Goal: Check status: Check status

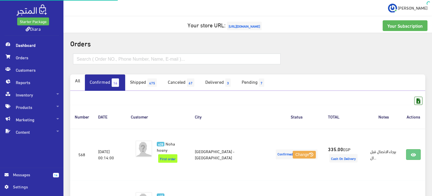
scroll to position [85, 0]
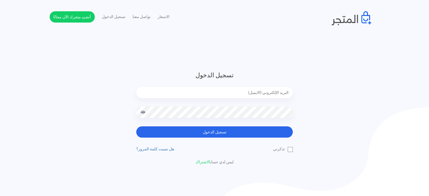
click at [235, 89] on input "email" at bounding box center [214, 92] width 156 height 11
type input "diaraest2024@gmail.com"
click at [136, 126] on button "تسجيل الدخول" at bounding box center [214, 131] width 156 height 11
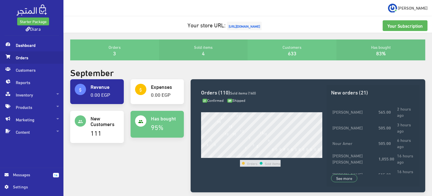
click at [16, 59] on span "Orders" at bounding box center [32, 57] width 54 height 12
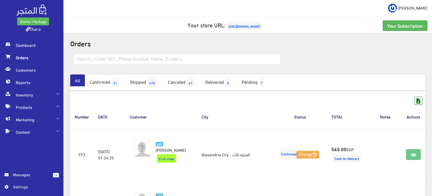
click at [112, 83] on link "Confirmed 21" at bounding box center [105, 82] width 40 height 16
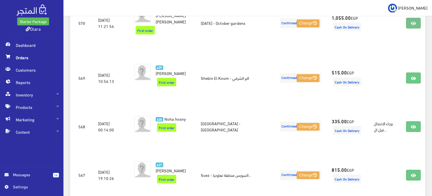
scroll to position [287, 0]
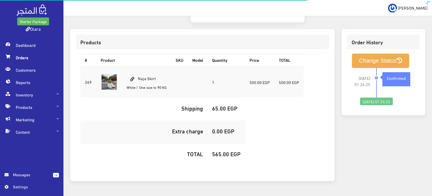
scroll to position [173, 0]
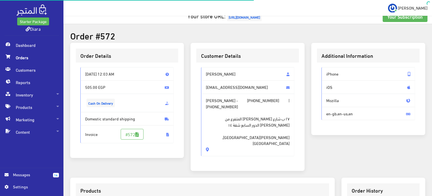
scroll to position [161, 0]
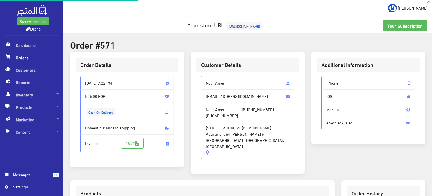
scroll to position [160, 0]
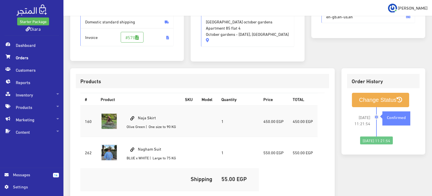
scroll to position [113, 0]
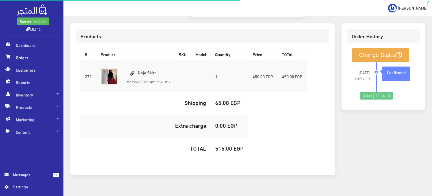
scroll to position [160, 0]
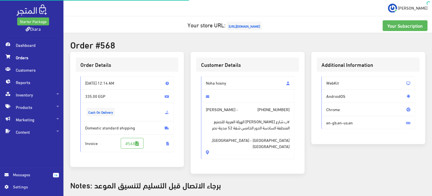
scroll to position [178, 0]
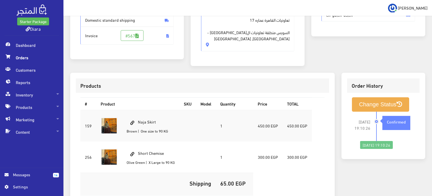
scroll to position [106, 0]
